Goal: Task Accomplishment & Management: Manage account settings

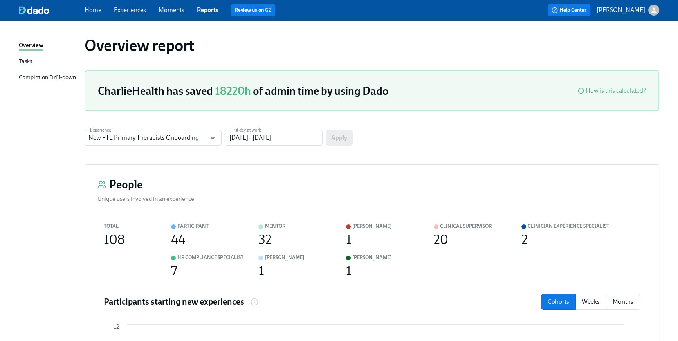
drag, startPoint x: 95, startPoint y: 11, endPoint x: 99, endPoint y: 19, distance: 8.1
click at [95, 11] on link "Home" at bounding box center [93, 9] width 17 height 7
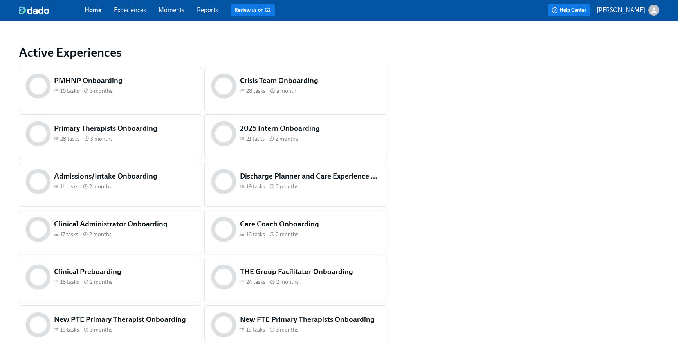
scroll to position [328, 0]
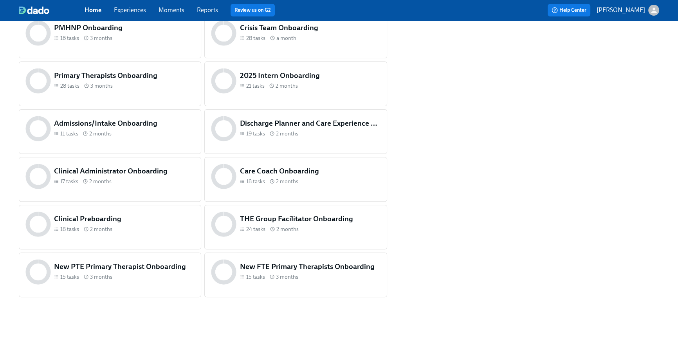
click at [129, 234] on div "Clinical Preboarding 18 tasks 2 months" at bounding box center [124, 224] width 144 height 24
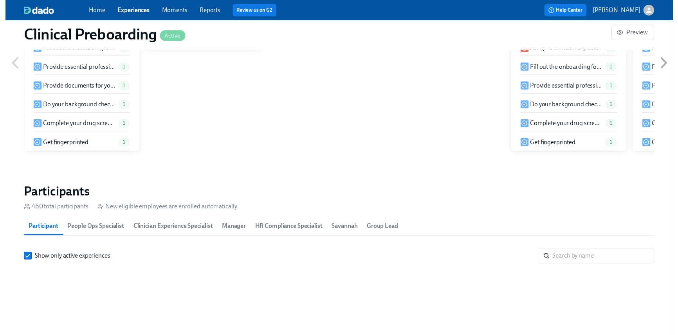
scroll to position [754, 0]
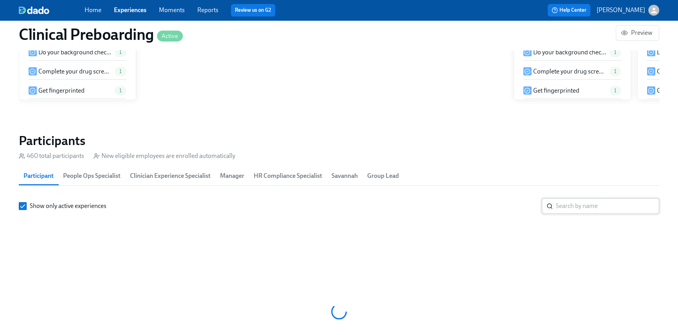
click at [556, 212] on input "search" at bounding box center [607, 206] width 103 height 16
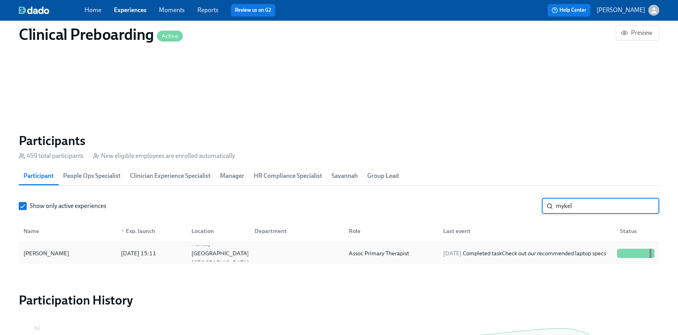
click at [543, 258] on div "2025/09/19 Completed task Check out our recommended laptop specs" at bounding box center [524, 253] width 169 height 9
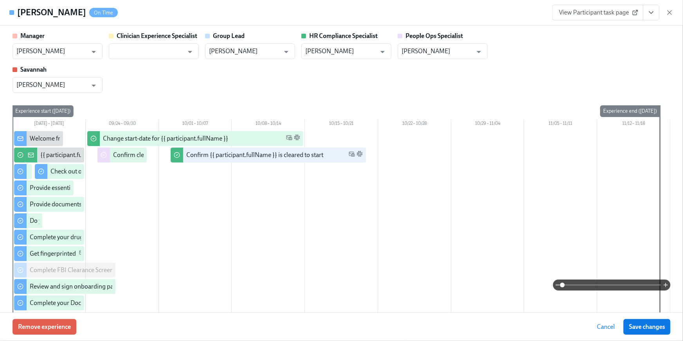
click at [653, 10] on icon "View task page" at bounding box center [651, 13] width 8 height 8
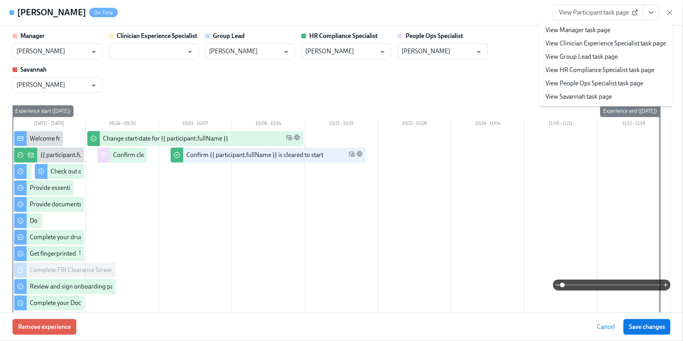
click at [647, 71] on link "View HR Compliance Specialist task page" at bounding box center [600, 70] width 109 height 9
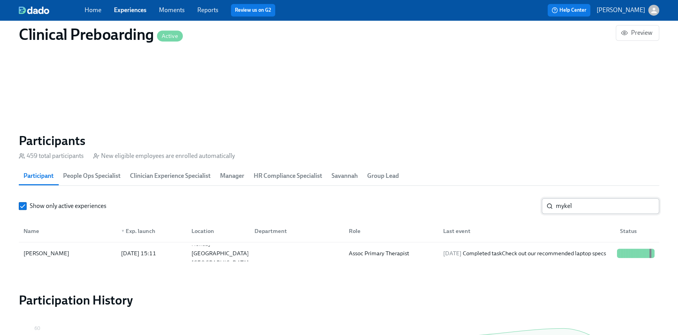
click at [576, 205] on input "mykel" at bounding box center [607, 206] width 103 height 16
drag, startPoint x: 578, startPoint y: 206, endPoint x: 525, endPoint y: 202, distance: 53.0
click at [525, 202] on div "Show only active experiences mykel ​" at bounding box center [339, 206] width 640 height 16
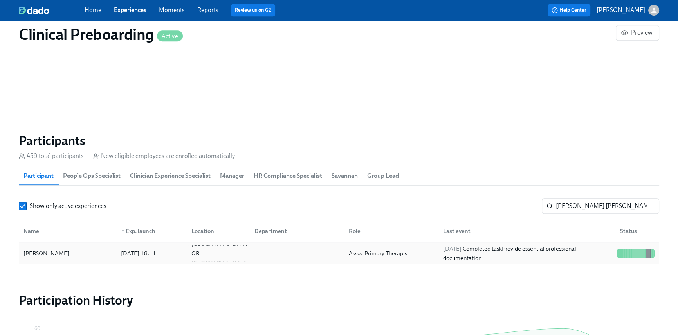
click at [537, 254] on div "2025/09/22 Completed task Provide essential professional documentation" at bounding box center [527, 253] width 174 height 19
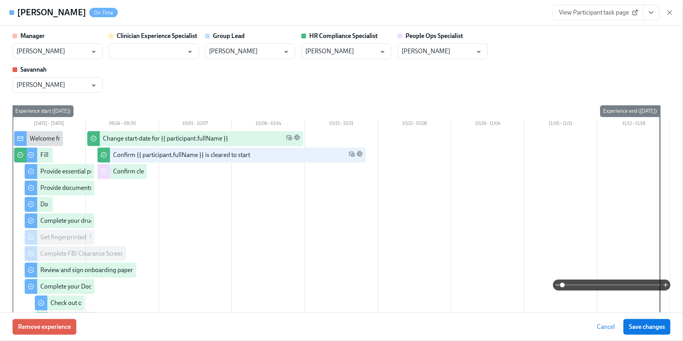
click at [656, 14] on button "View task page" at bounding box center [651, 13] width 16 height 16
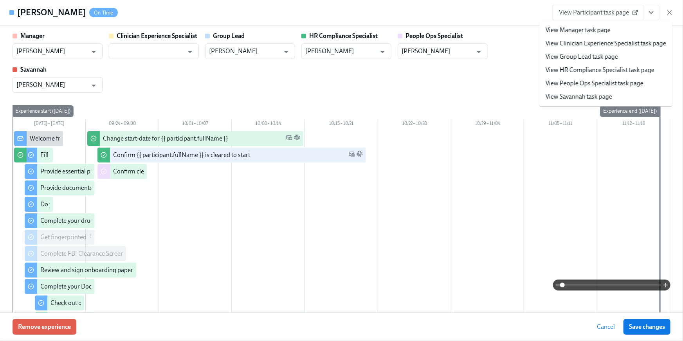
click at [623, 72] on link "View HR Compliance Specialist task page" at bounding box center [600, 70] width 109 height 9
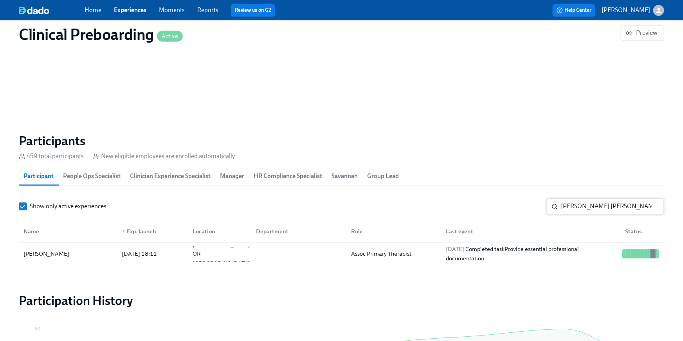
click at [567, 205] on input "Sarah sm" at bounding box center [612, 206] width 103 height 16
click at [584, 207] on input "Sarah sm" at bounding box center [612, 206] width 103 height 16
click at [517, 197] on section "Participants 459 total participants New eligible employees are enrolled automat…" at bounding box center [341, 200] width 645 height 135
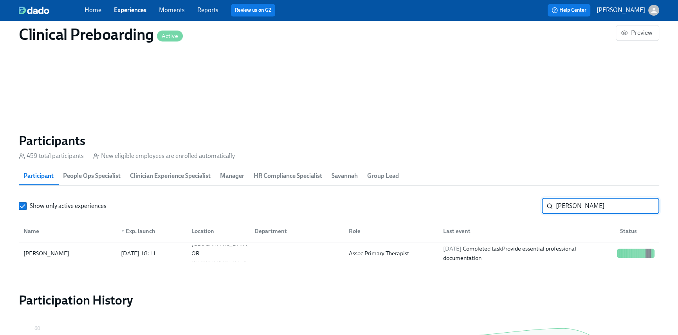
scroll to position [0, 10236]
click at [541, 246] on div "2025/09/29 Completed task Complete FBI Clearance Screening AFTER Fingerprinting" at bounding box center [527, 253] width 174 height 19
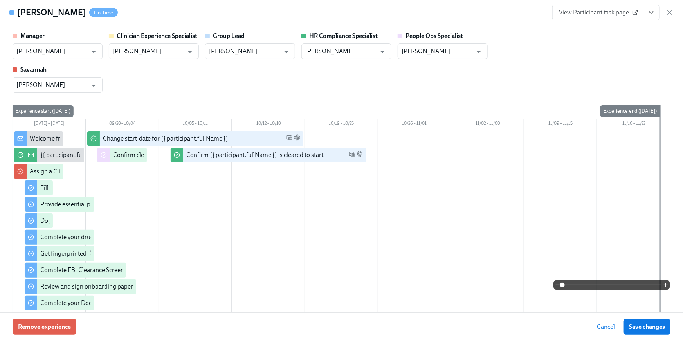
click at [652, 9] on icon "View task page" at bounding box center [651, 13] width 8 height 8
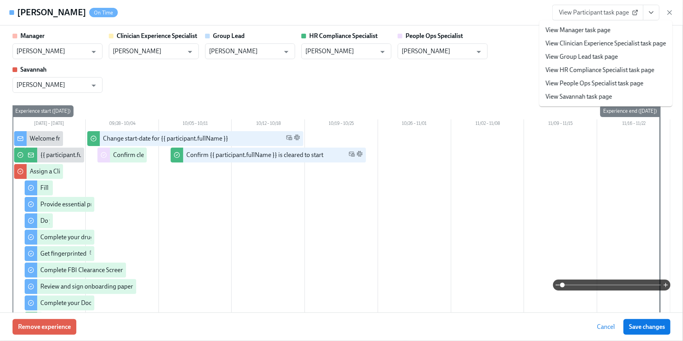
click at [634, 69] on link "View HR Compliance Specialist task page" at bounding box center [600, 70] width 109 height 9
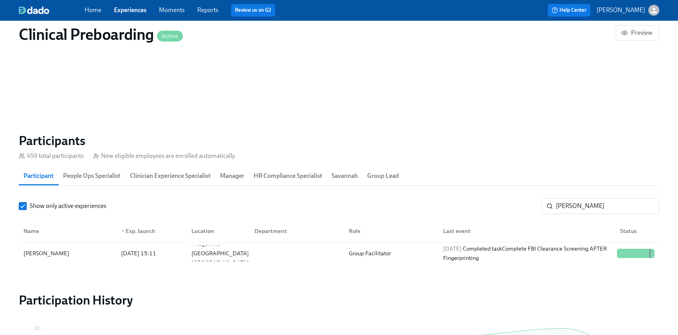
scroll to position [0, 10231]
click at [570, 204] on input "holly" at bounding box center [607, 206] width 103 height 16
click at [504, 203] on div "Show only active experiences holly ​" at bounding box center [339, 206] width 640 height 16
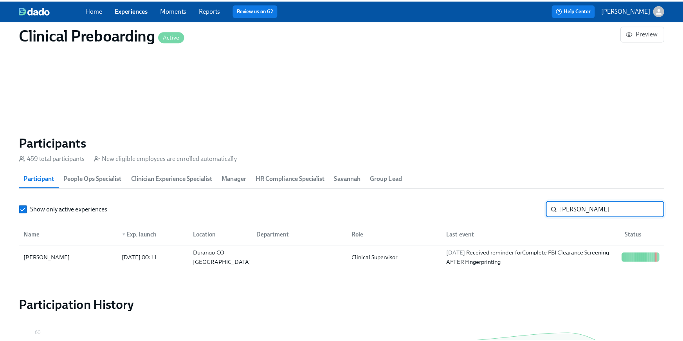
scroll to position [0, 10236]
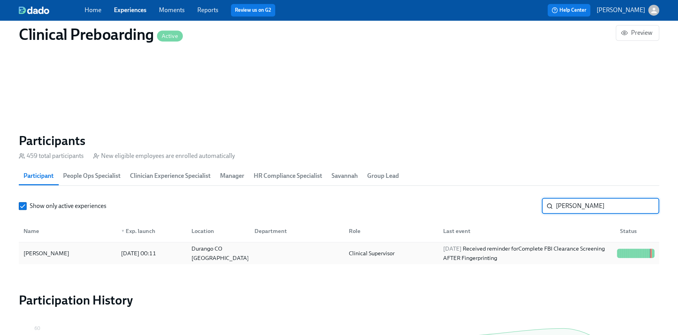
click at [540, 254] on div "2025/10/05 Received reminder for Complete FBI Clearance Screening AFTER Fingerp…" at bounding box center [527, 253] width 174 height 19
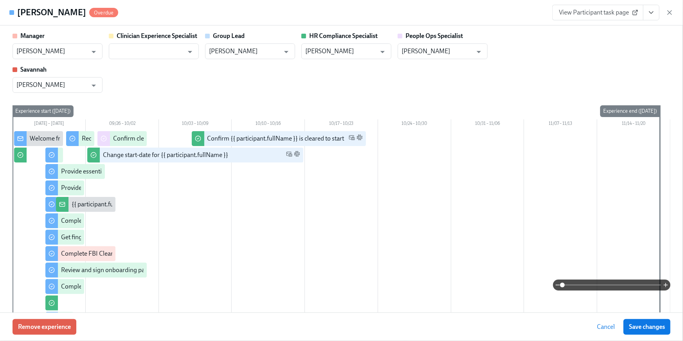
click at [654, 11] on icon "View task page" at bounding box center [651, 13] width 8 height 8
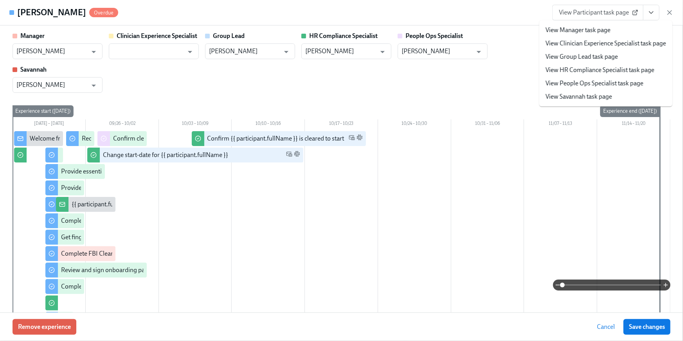
click at [615, 72] on link "View HR Compliance Specialist task page" at bounding box center [600, 70] width 109 height 9
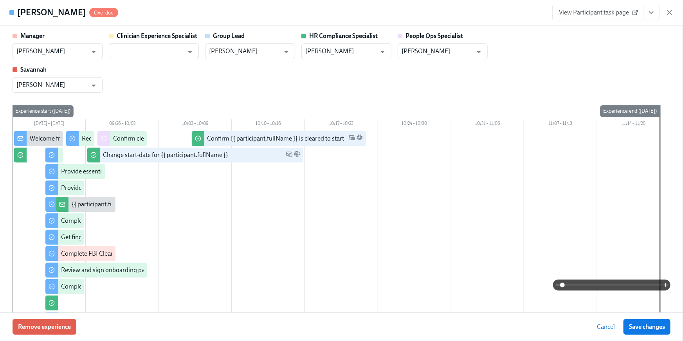
click at [575, 160] on section "Participants 459 total participants New eligible employees are enrolled automat…" at bounding box center [339, 189] width 640 height 113
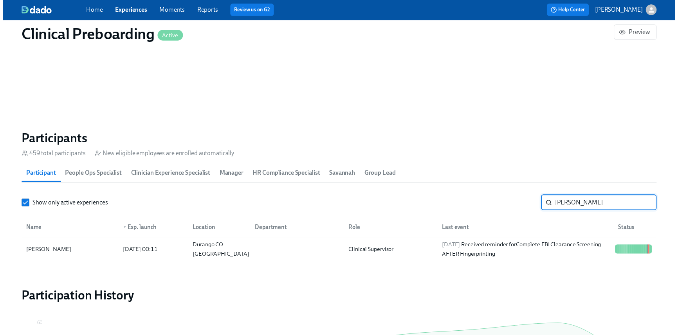
scroll to position [0, 10231]
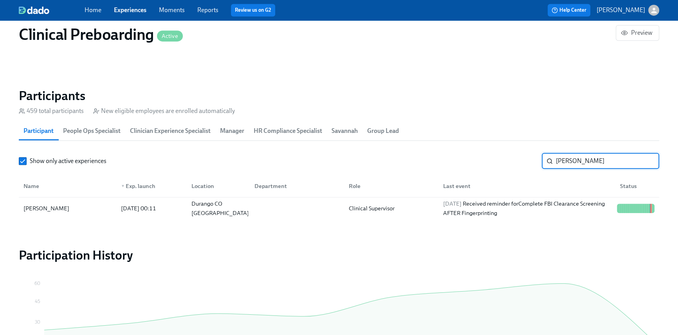
drag, startPoint x: 549, startPoint y: 160, endPoint x: 530, endPoint y: 157, distance: 20.2
click at [530, 158] on div "Show only active experiences shayna ​" at bounding box center [339, 161] width 640 height 16
click at [521, 201] on div "2025/10/03 Completed task Review and sign onboarding paperwork in UKG" at bounding box center [527, 208] width 174 height 19
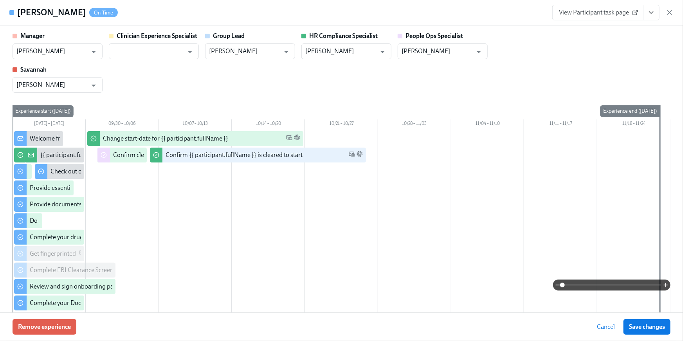
click at [652, 12] on icon "View task page" at bounding box center [651, 13] width 4 height 2
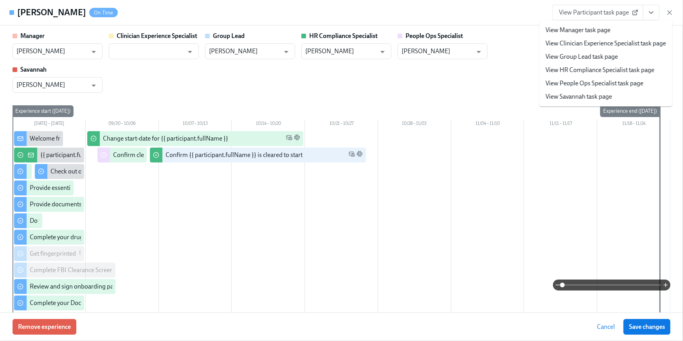
click at [615, 71] on link "View HR Compliance Specialist task page" at bounding box center [600, 70] width 109 height 9
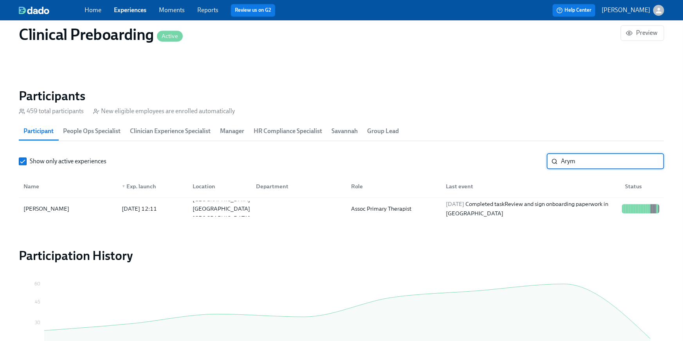
click at [582, 159] on input "Arym" at bounding box center [612, 161] width 103 height 16
click at [509, 156] on div "Show only active experiences Arym ​" at bounding box center [341, 161] width 645 height 16
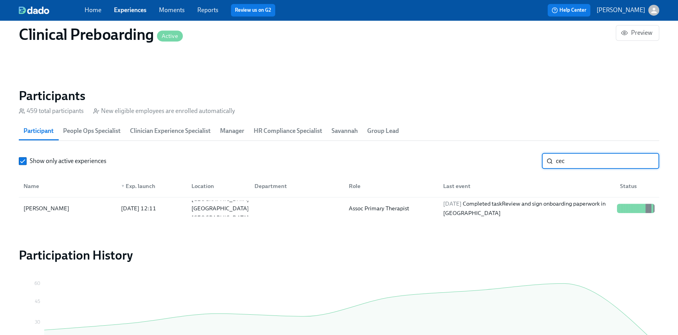
scroll to position [0, 10236]
type input "cec"
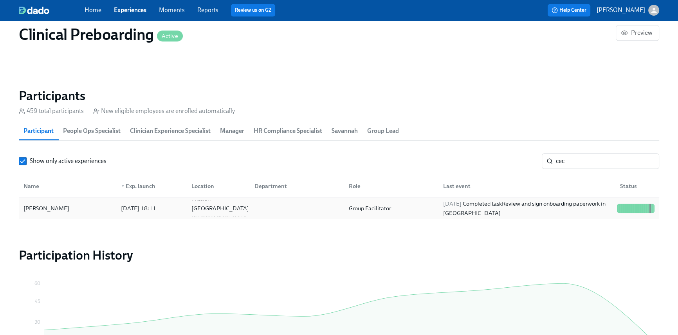
click at [546, 213] on div "2025/10/01 Completed task Review and sign onboarding paperwork in UKG" at bounding box center [527, 208] width 174 height 19
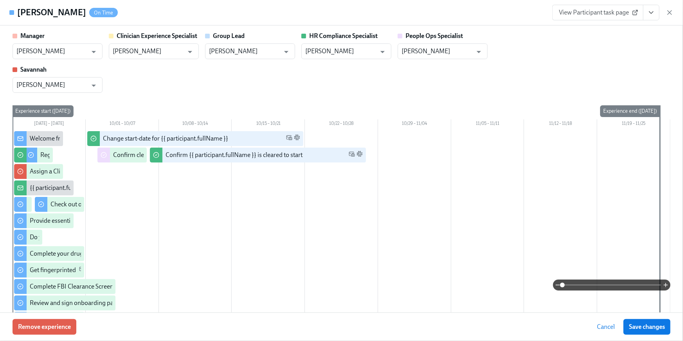
click at [657, 17] on button "View task page" at bounding box center [651, 13] width 16 height 16
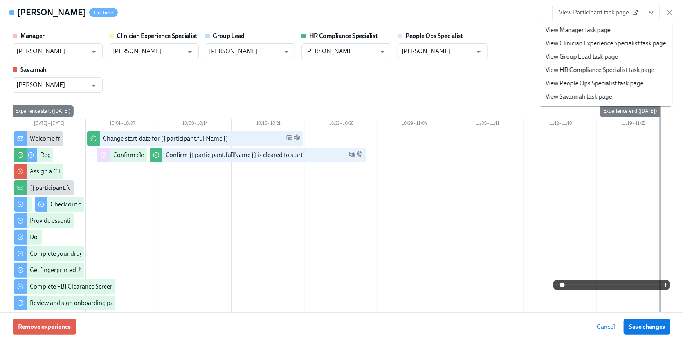
click at [607, 72] on link "View HR Compliance Specialist task page" at bounding box center [600, 70] width 109 height 9
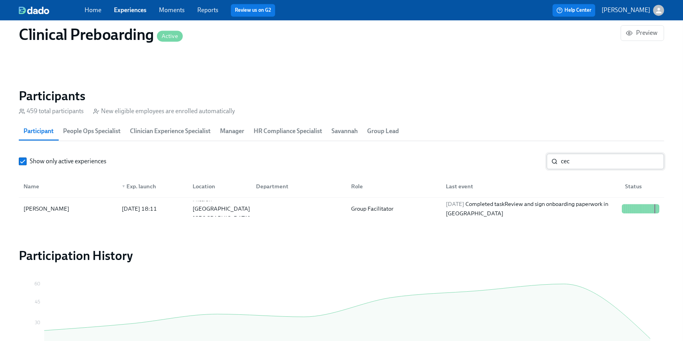
click at [612, 163] on input "cec" at bounding box center [612, 161] width 103 height 16
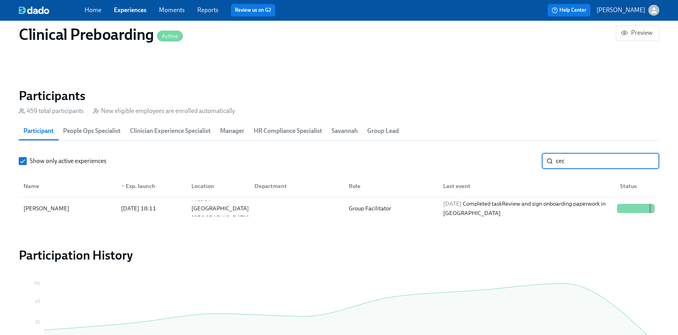
scroll to position [0, 10236]
drag, startPoint x: 568, startPoint y: 162, endPoint x: 536, endPoint y: 161, distance: 32.1
click at [537, 162] on div "Show only active experiences cec ​" at bounding box center [339, 161] width 640 height 16
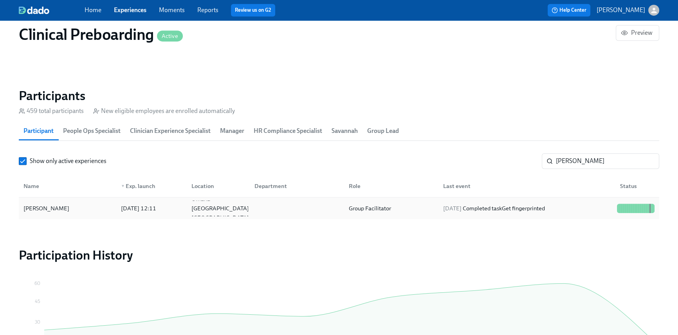
click at [501, 214] on div "2025/10/02 Completed task Get fingerprinted" at bounding box center [525, 209] width 177 height 16
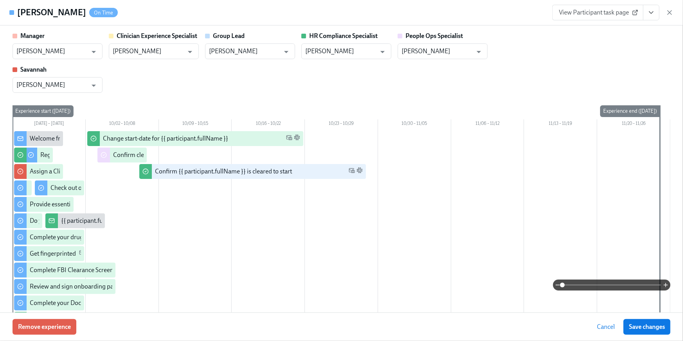
click at [649, 7] on button "View task page" at bounding box center [651, 13] width 16 height 16
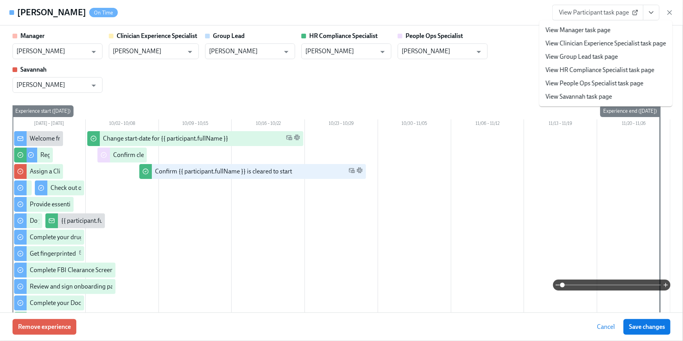
click at [617, 72] on link "View HR Compliance Specialist task page" at bounding box center [600, 70] width 109 height 9
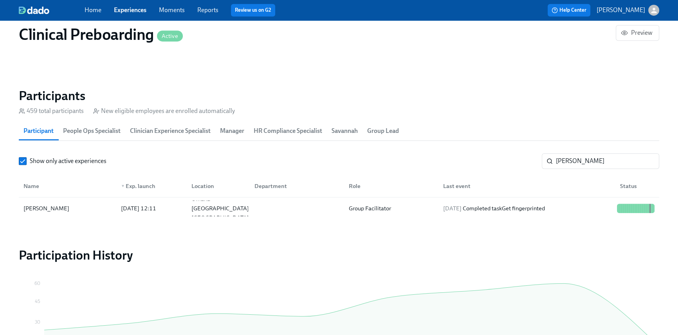
scroll to position [0, 10236]
click at [584, 161] on input "Ellie" at bounding box center [607, 161] width 103 height 16
drag, startPoint x: 583, startPoint y: 161, endPoint x: 504, endPoint y: 148, distance: 79.3
click at [507, 151] on section "Participants 459 total participants New eligible employees are enrolled automat…" at bounding box center [339, 155] width 640 height 135
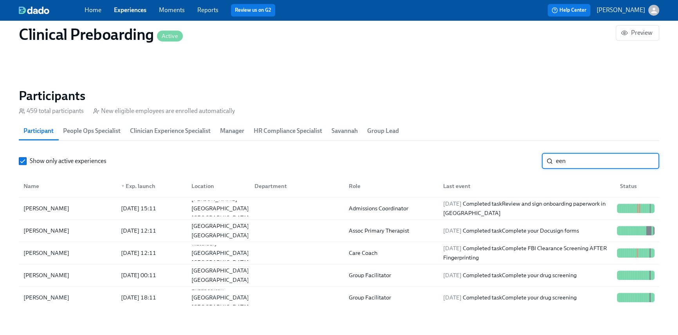
click at [559, 160] on input "een" at bounding box center [607, 161] width 103 height 16
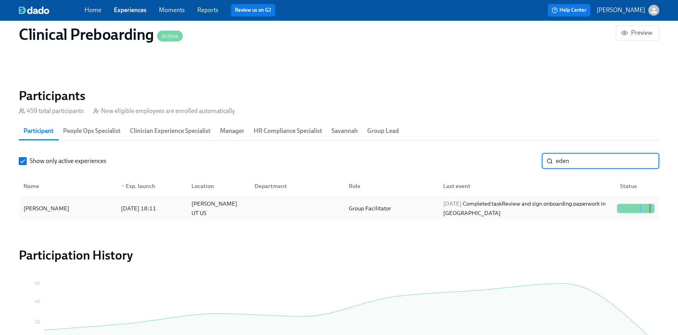
click at [422, 211] on div "Group Facilitator" at bounding box center [389, 209] width 94 height 16
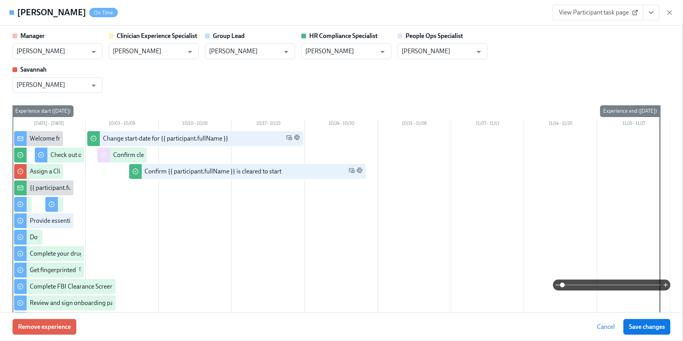
click at [652, 18] on button "View task page" at bounding box center [651, 13] width 16 height 16
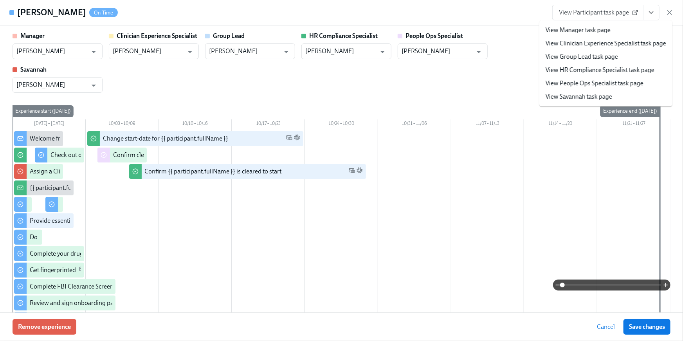
click at [619, 72] on link "View HR Compliance Specialist task page" at bounding box center [600, 70] width 109 height 9
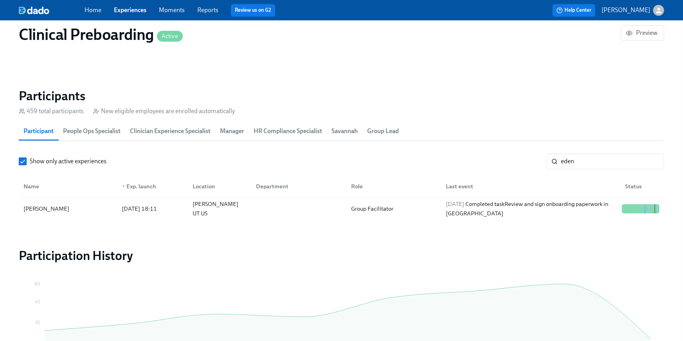
click at [566, 162] on input "eden" at bounding box center [612, 161] width 103 height 16
click at [525, 154] on div "Show only active experiences eden ​" at bounding box center [341, 161] width 645 height 16
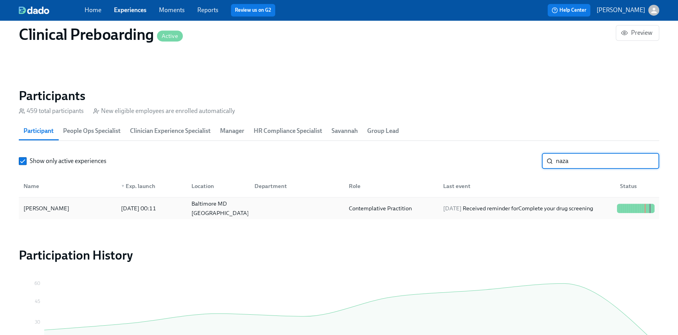
type input "naza"
click at [557, 213] on div "2025/10/09 Received reminder for Complete your drug screening" at bounding box center [525, 209] width 177 height 16
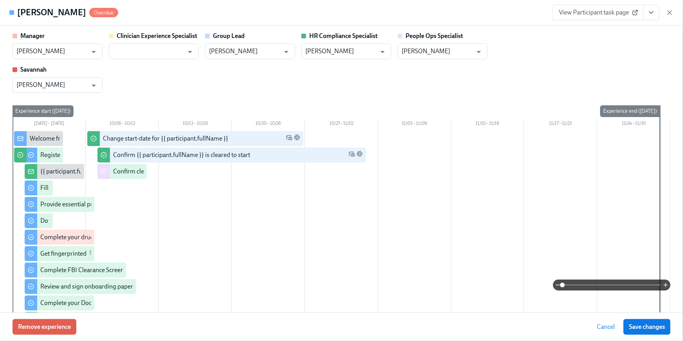
click at [653, 14] on icon "View task page" at bounding box center [651, 13] width 8 height 8
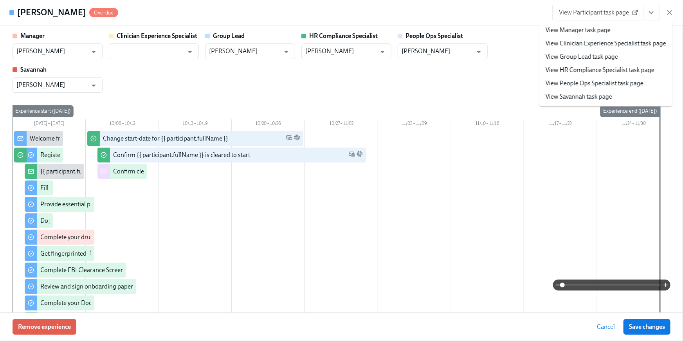
click at [613, 70] on link "View HR Compliance Specialist task page" at bounding box center [600, 70] width 109 height 9
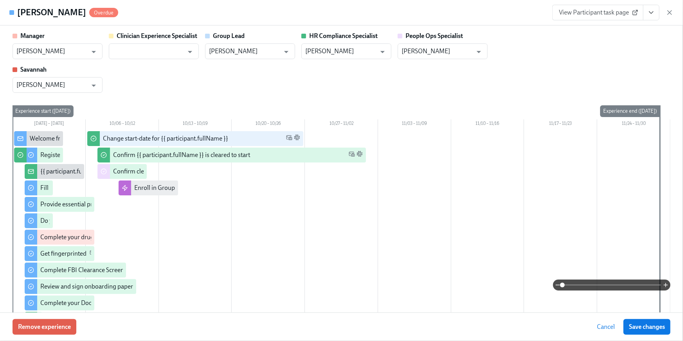
click at [95, 11] on link "Home" at bounding box center [93, 9] width 17 height 7
click at [90, 10] on link "Home" at bounding box center [93, 9] width 17 height 7
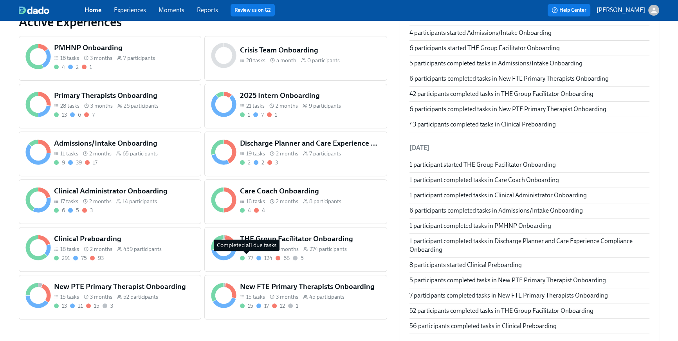
scroll to position [306, 0]
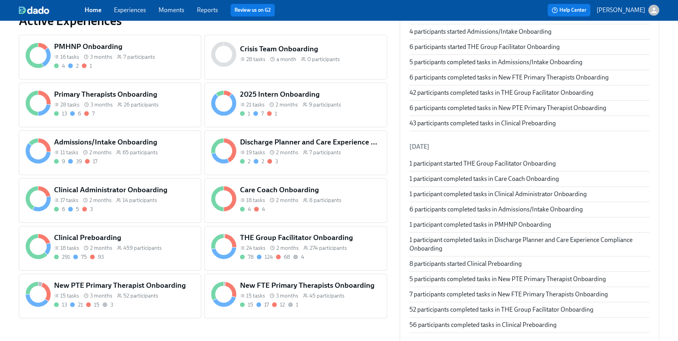
click at [159, 298] on div "15 tasks 3 months 52 participants" at bounding box center [124, 295] width 140 height 7
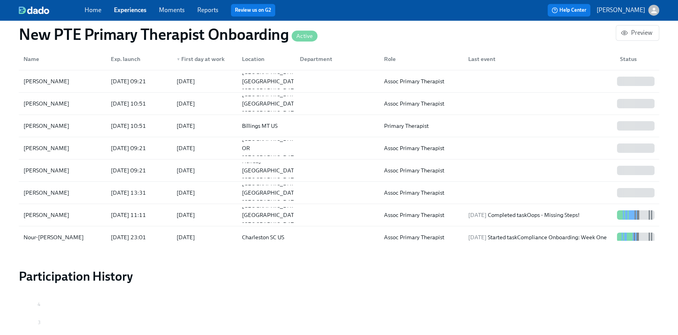
scroll to position [0, 7392]
click at [87, 9] on link "Home" at bounding box center [93, 9] width 17 height 7
click at [90, 10] on link "Home" at bounding box center [93, 9] width 17 height 7
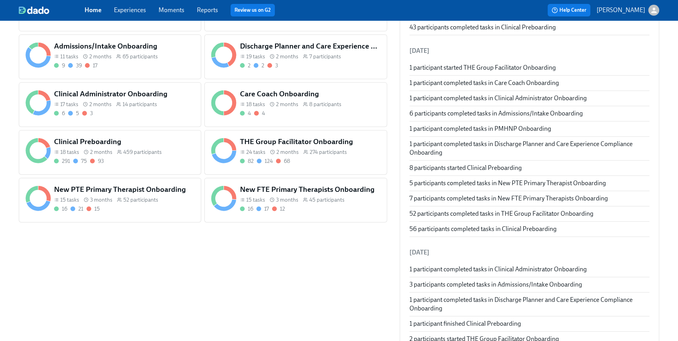
scroll to position [403, 0]
click at [292, 154] on span "2 months" at bounding box center [287, 151] width 22 height 7
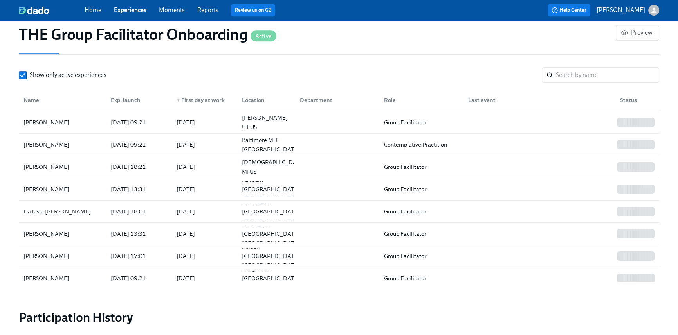
scroll to position [630, 0]
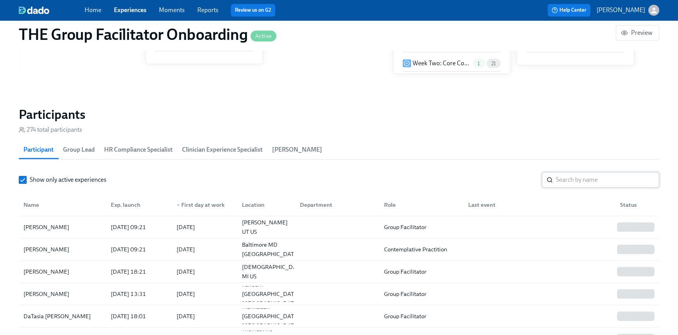
click at [571, 183] on input "search" at bounding box center [607, 180] width 103 height 16
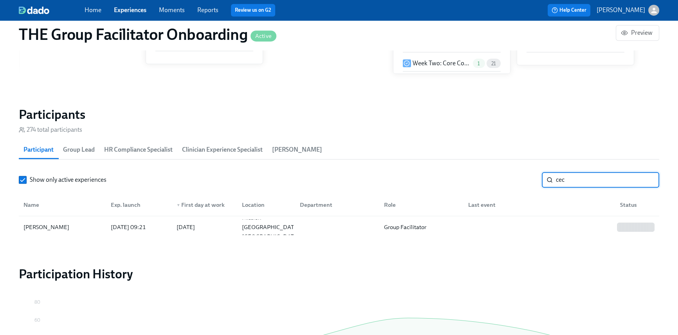
drag, startPoint x: 568, startPoint y: 180, endPoint x: 517, endPoint y: 175, distance: 50.8
click at [518, 174] on div "Show only active experiences cec ​" at bounding box center [339, 180] width 640 height 16
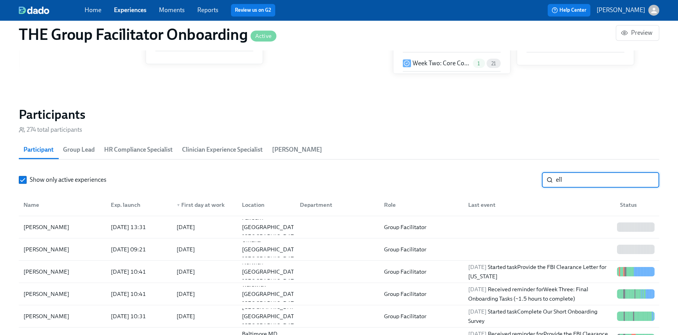
drag, startPoint x: 569, startPoint y: 177, endPoint x: 533, endPoint y: 177, distance: 36.8
click at [533, 177] on div "Show only active experiences ell ​" at bounding box center [339, 180] width 640 height 16
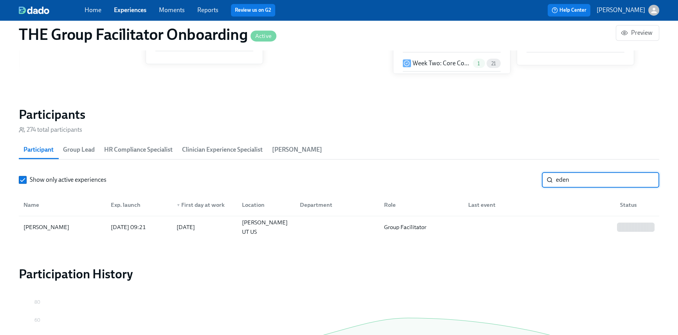
drag, startPoint x: 572, startPoint y: 177, endPoint x: 531, endPoint y: 165, distance: 42.8
click at [531, 165] on section "Participants 274 total participants Participant Group Lead HR Compliance Specia…" at bounding box center [339, 174] width 640 height 135
type input "naz"
click at [96, 12] on link "Home" at bounding box center [93, 9] width 17 height 7
click at [94, 9] on link "Home" at bounding box center [93, 9] width 17 height 7
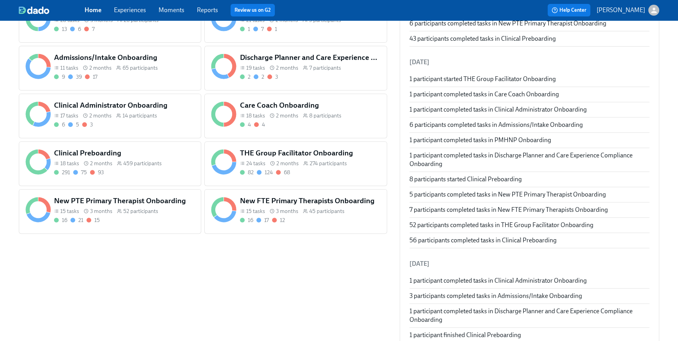
scroll to position [397, 0]
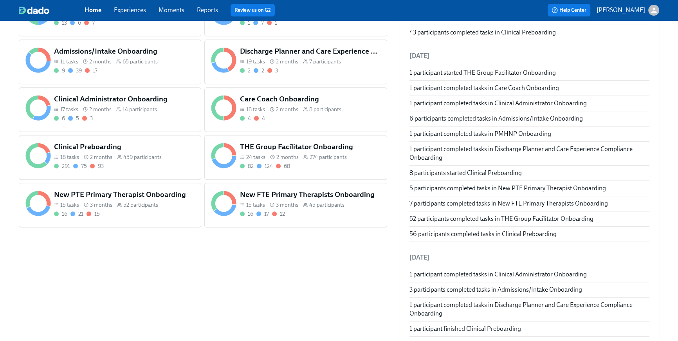
click at [303, 198] on h5 "New FTE Primary Therapists Onboarding" at bounding box center [310, 194] width 140 height 10
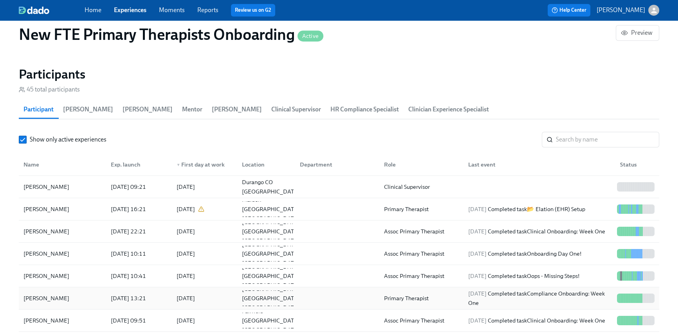
scroll to position [0, 6798]
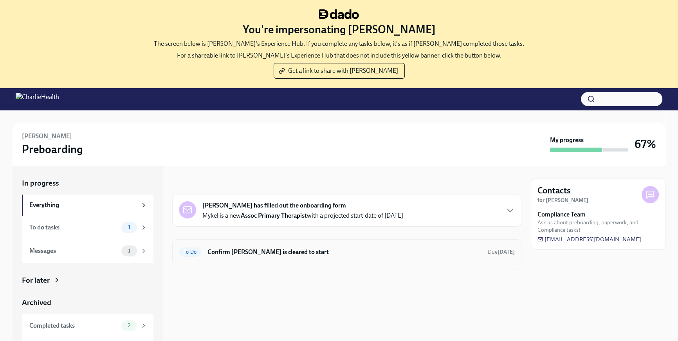
click at [314, 255] on h6 "Confirm Mykel Rietveld is cleared to start" at bounding box center [344, 252] width 274 height 9
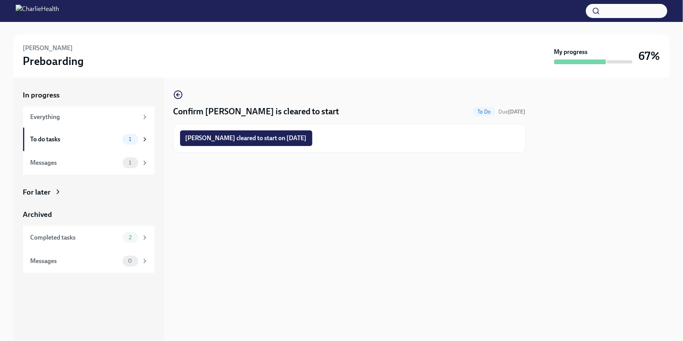
click at [289, 140] on span "Mykel Rietveld cleared to start on 10/13/2025" at bounding box center [246, 138] width 121 height 8
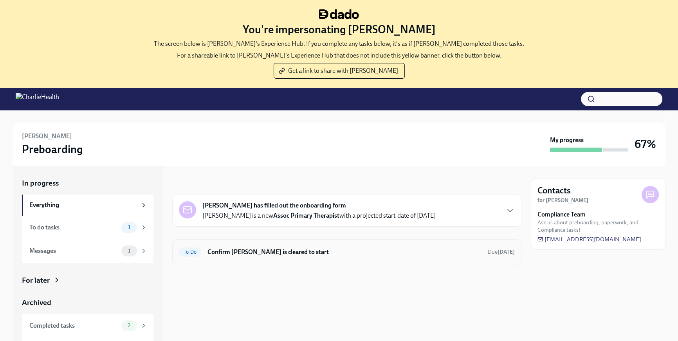
click at [272, 248] on h6 "Confirm [PERSON_NAME] is cleared to start" at bounding box center [344, 252] width 274 height 9
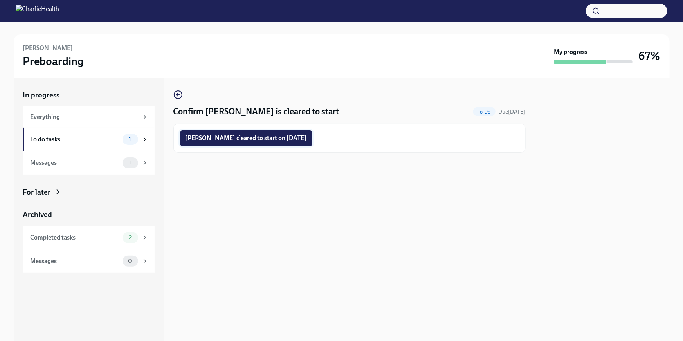
click at [268, 140] on span "Sarah Smith cleared to start on 10/13/2025" at bounding box center [246, 138] width 121 height 8
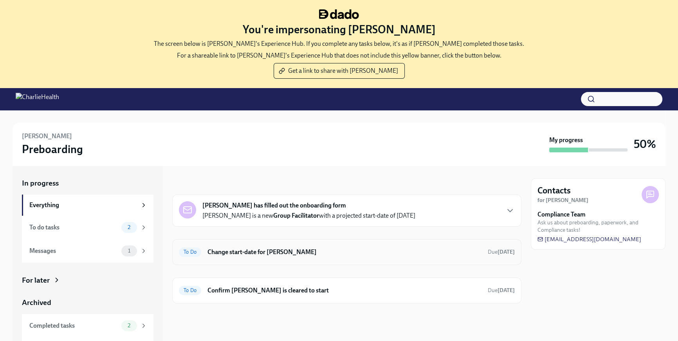
click at [345, 250] on h6 "Change start-date for Holly North" at bounding box center [344, 252] width 274 height 9
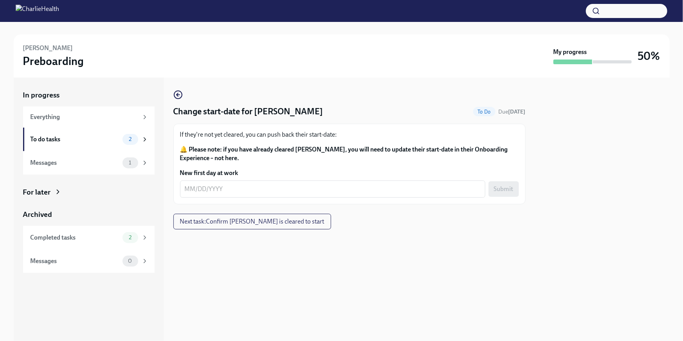
click at [290, 257] on div "Change start-date for Holly North To Do Due in 9 days If they're not yet cleare…" at bounding box center [349, 208] width 352 height 263
click at [59, 142] on div "To do tasks" at bounding box center [75, 139] width 89 height 9
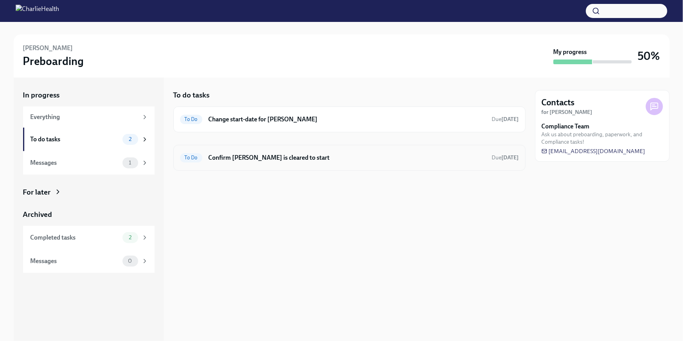
click at [261, 157] on h6 "Confirm [PERSON_NAME] is cleared to start" at bounding box center [347, 157] width 277 height 9
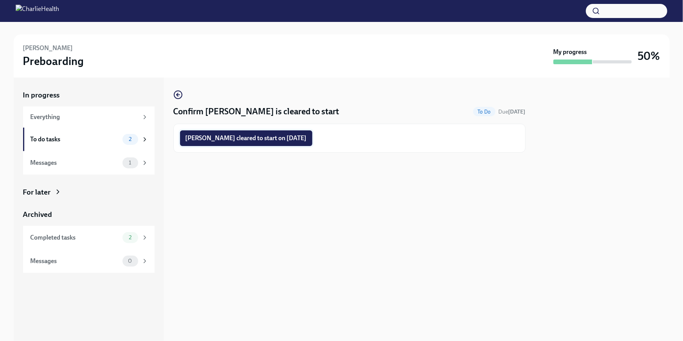
click at [288, 141] on span "Holly North cleared to start on 10/13/2025" at bounding box center [246, 138] width 121 height 8
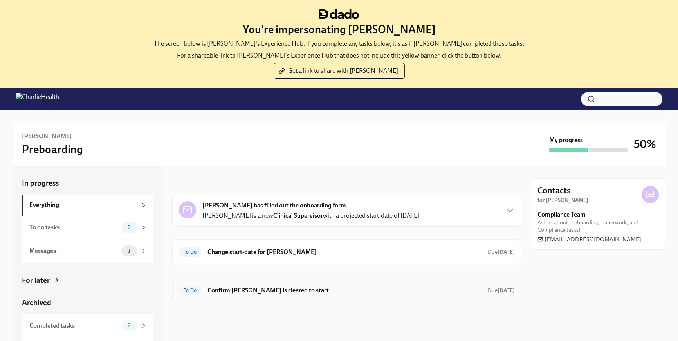
click at [277, 290] on h6 "Confirm [PERSON_NAME] is cleared to start" at bounding box center [344, 290] width 274 height 9
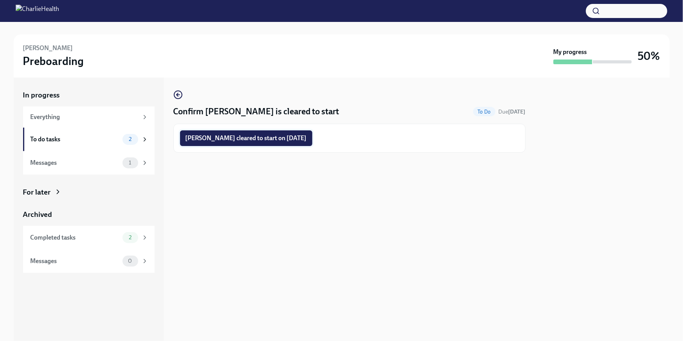
click at [281, 144] on button "Shayna Carter cleared to start on 10/13/2025" at bounding box center [246, 138] width 132 height 16
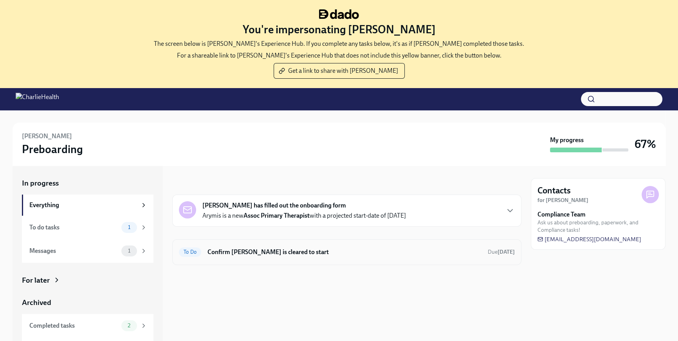
click at [265, 244] on div "To Do Confirm [PERSON_NAME] is cleared to start Due [DATE]" at bounding box center [346, 252] width 349 height 26
click at [276, 249] on h6 "Confirm Arymis Stevenson is cleared to start" at bounding box center [344, 252] width 274 height 9
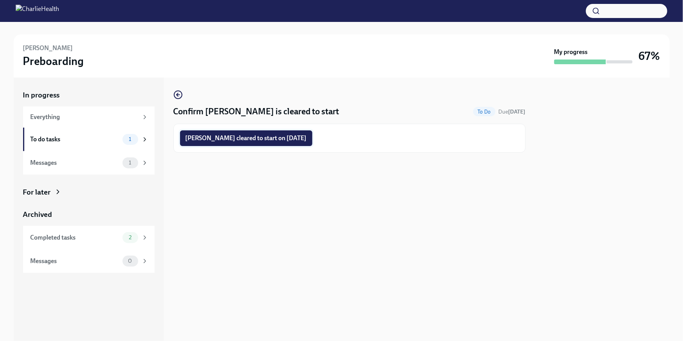
click at [263, 137] on span "Arymis Stevenson cleared to start on 10/13/2025" at bounding box center [246, 138] width 121 height 8
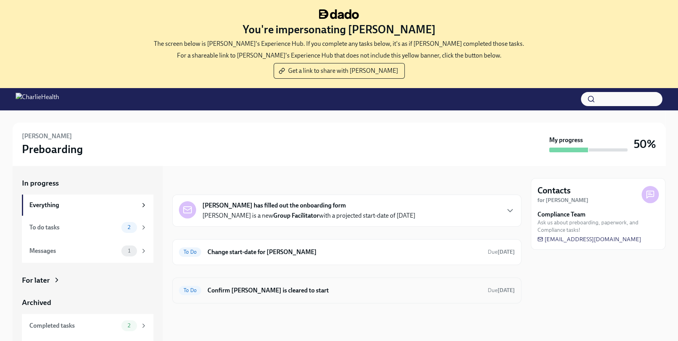
click at [295, 286] on h6 "Confirm [PERSON_NAME] is cleared to start" at bounding box center [344, 290] width 274 height 9
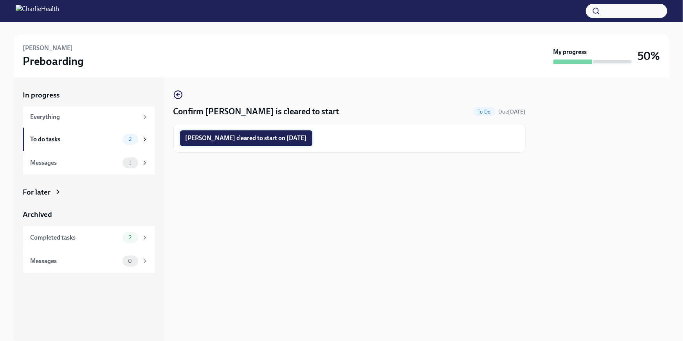
click at [270, 137] on span "[PERSON_NAME] cleared to start on [DATE]" at bounding box center [246, 138] width 121 height 8
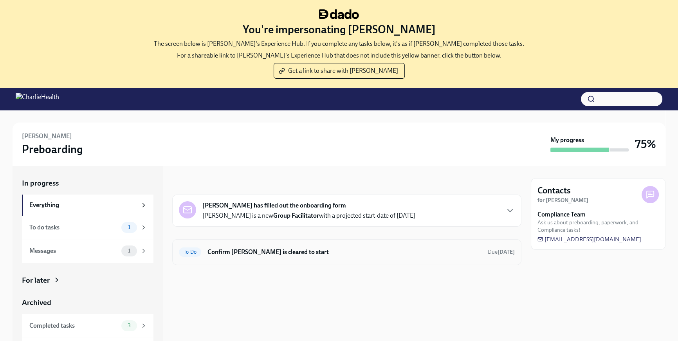
click at [286, 257] on div "To Do Confirm Ellie Shaffer is cleared to start Due Oct 29th" at bounding box center [347, 252] width 336 height 13
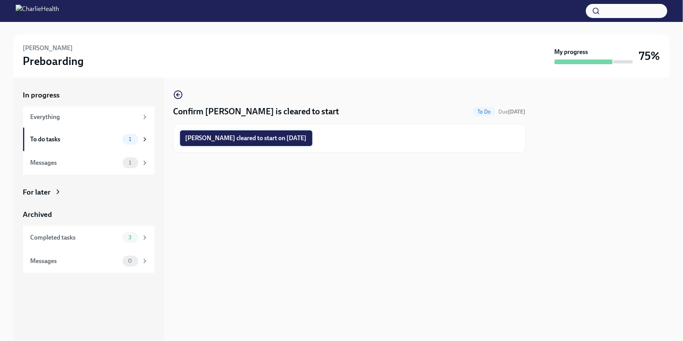
click at [279, 141] on span "Ellie Shaffer cleared to start on 10/13/2025" at bounding box center [246, 138] width 121 height 8
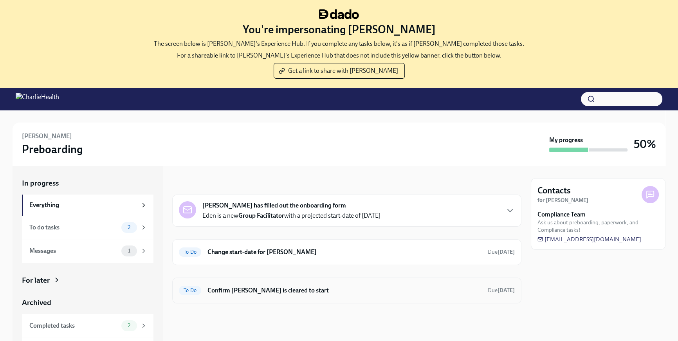
click at [295, 283] on div "To Do Confirm [PERSON_NAME] is cleared to start Due [DATE]" at bounding box center [346, 290] width 349 height 26
click at [295, 290] on h6 "Confirm [PERSON_NAME] is cleared to start" at bounding box center [344, 290] width 274 height 9
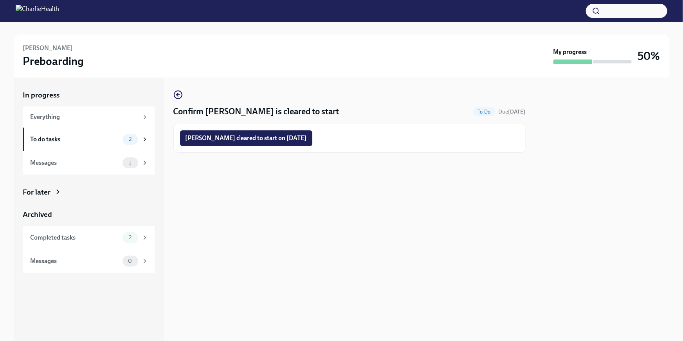
drag, startPoint x: 281, startPoint y: 137, endPoint x: 315, endPoint y: 130, distance: 34.1
click at [281, 137] on span "Eden Parnes-Akins cleared to start on 10/13/2025" at bounding box center [246, 138] width 121 height 8
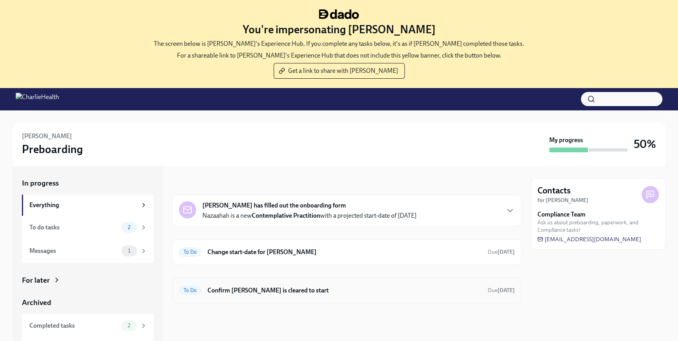
click at [290, 288] on h6 "Confirm [PERSON_NAME] is cleared to start" at bounding box center [344, 290] width 274 height 9
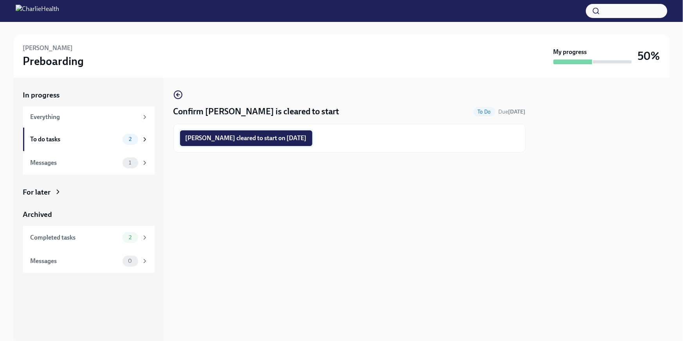
click at [290, 144] on button "[PERSON_NAME] cleared to start on [DATE]" at bounding box center [246, 138] width 132 height 16
